Goal: Transaction & Acquisition: Book appointment/travel/reservation

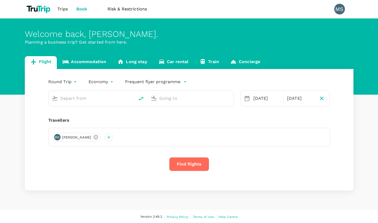
click at [80, 58] on link "Accommodation" at bounding box center [84, 62] width 55 height 13
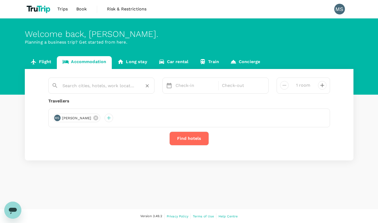
click at [92, 85] on input "text" at bounding box center [99, 85] width 74 height 8
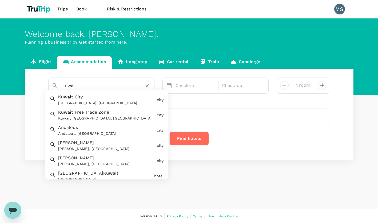
click at [95, 99] on div "[GEOGRAPHIC_DATA] [GEOGRAPHIC_DATA], [GEOGRAPHIC_DATA]" at bounding box center [105, 99] width 99 height 14
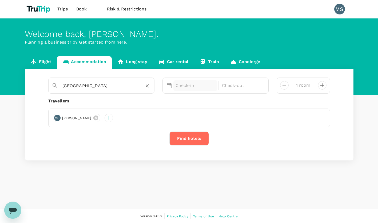
type input "[GEOGRAPHIC_DATA]"
click at [192, 87] on p "Check-in" at bounding box center [196, 85] width 40 height 6
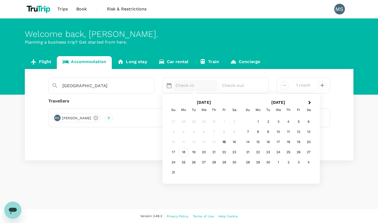
click at [184, 151] on div "18" at bounding box center [184, 152] width 10 height 10
click at [202, 151] on div "20" at bounding box center [204, 152] width 10 height 10
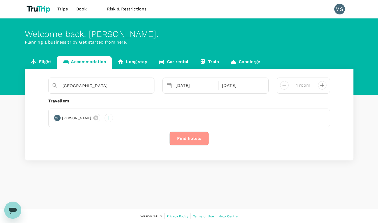
click at [192, 141] on button "Find hotels" at bounding box center [190, 138] width 40 height 14
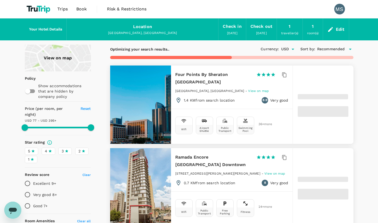
type input "499.22"
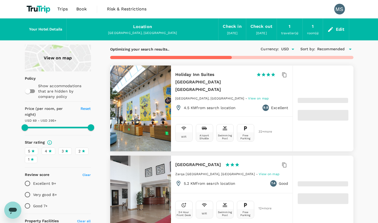
type input "87.22"
type input "499.91"
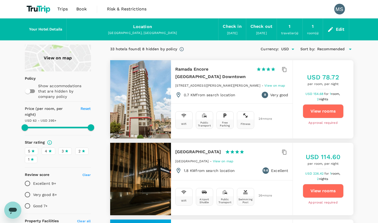
type input "79.91"
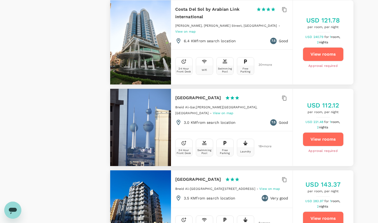
scroll to position [1497, 0]
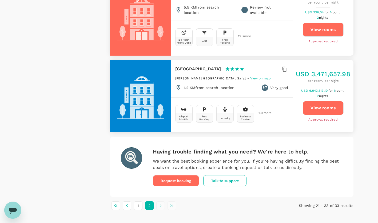
scroll to position [970, 0]
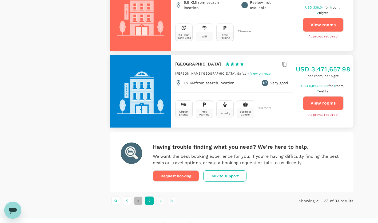
click at [137, 196] on button "1" at bounding box center [138, 200] width 9 height 9
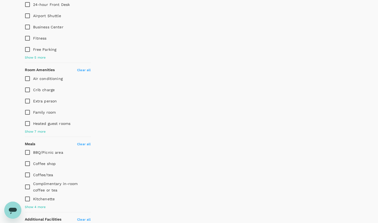
scroll to position [0, 0]
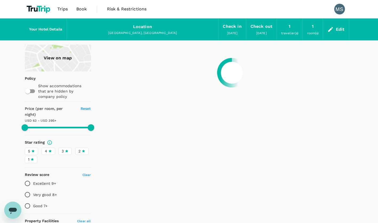
type input "499.91"
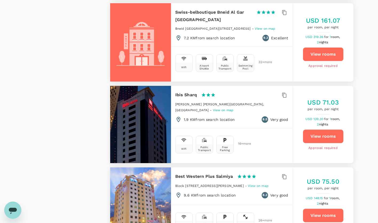
scroll to position [558, 0]
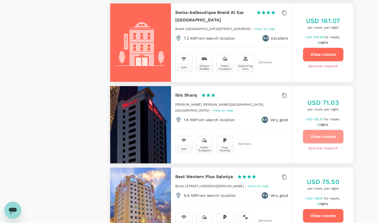
click at [325, 129] on button "View rooms" at bounding box center [323, 136] width 41 height 14
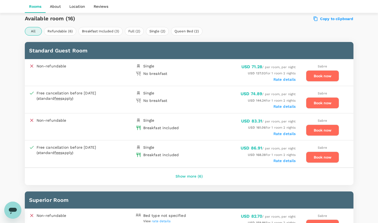
scroll to position [266, 0]
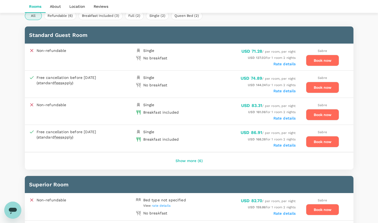
click at [328, 111] on button "Book now" at bounding box center [322, 114] width 33 height 11
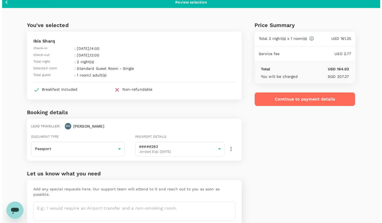
scroll to position [3, 0]
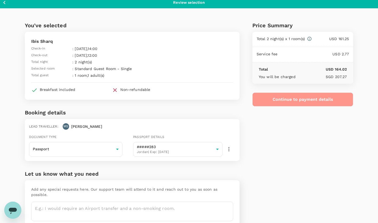
click at [305, 101] on button "Continue to payment details" at bounding box center [303, 99] width 101 height 14
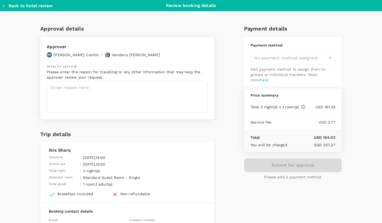
type input "9e3f84f6-e8e2-4b84-9802-540fead0bac2"
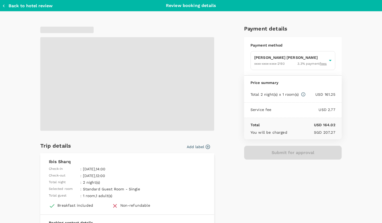
click at [160, 97] on span at bounding box center [127, 83] width 174 height 93
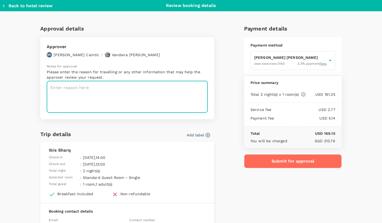
click at [160, 97] on textarea at bounding box center [127, 97] width 161 height 32
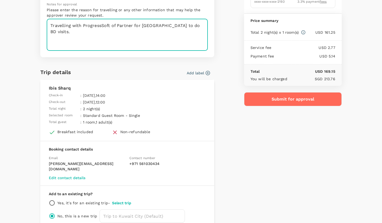
scroll to position [57, 0]
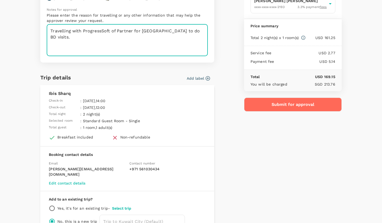
type textarea "Travelling with ProgressSoft of Partner for Kuwait to do BD visits."
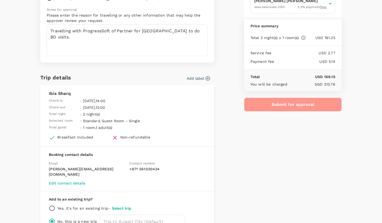
click at [300, 103] on button "Submit for approval" at bounding box center [293, 104] width 98 height 14
